Goal: Information Seeking & Learning: Learn about a topic

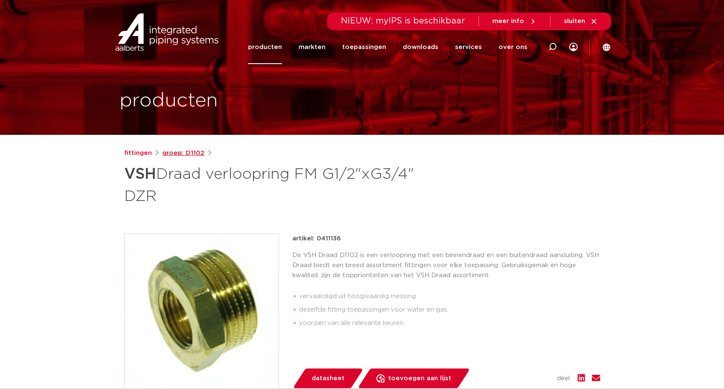
click at [187, 151] on link "groep: D1102" at bounding box center [183, 153] width 42 height 10
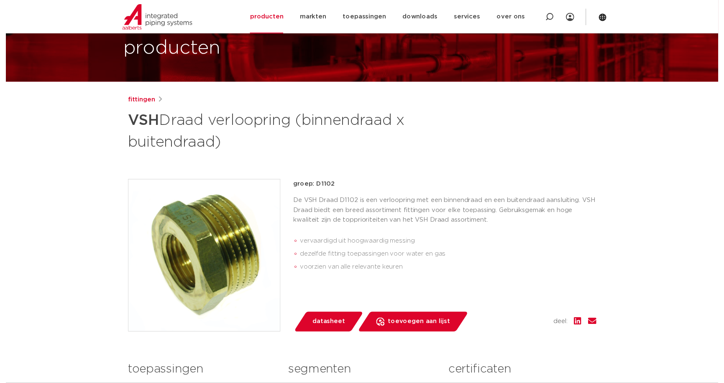
scroll to position [74, 0]
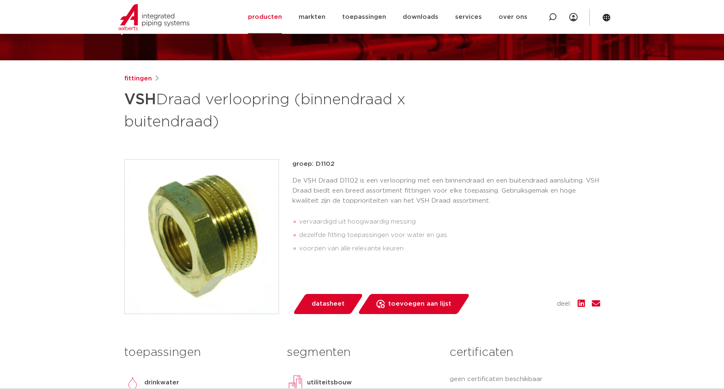
click at [332, 302] on span "datasheet" at bounding box center [328, 303] width 33 height 13
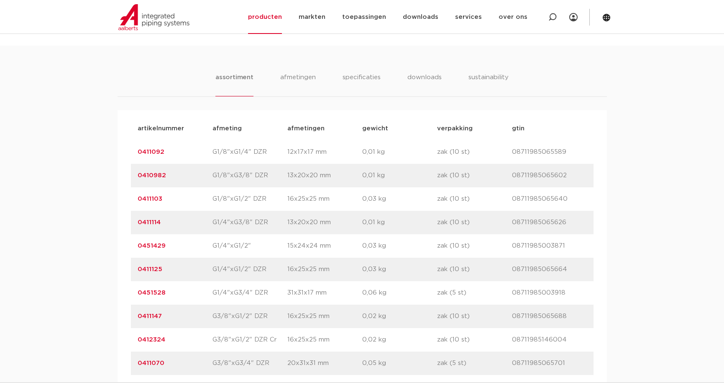
scroll to position [553, 0]
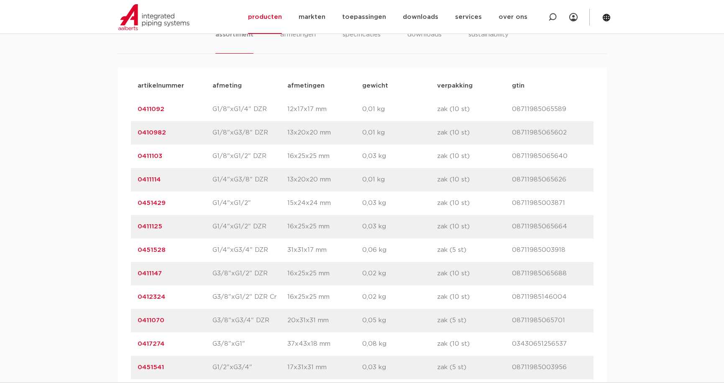
click at [152, 272] on link "0411147" at bounding box center [150, 273] width 24 height 6
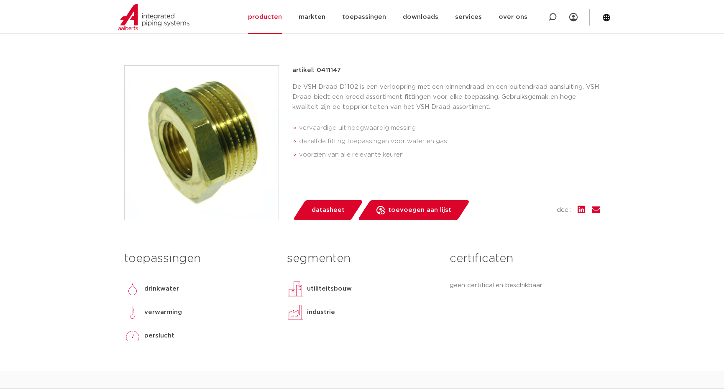
scroll to position [257, 0]
